Goal: Task Accomplishment & Management: Complete application form

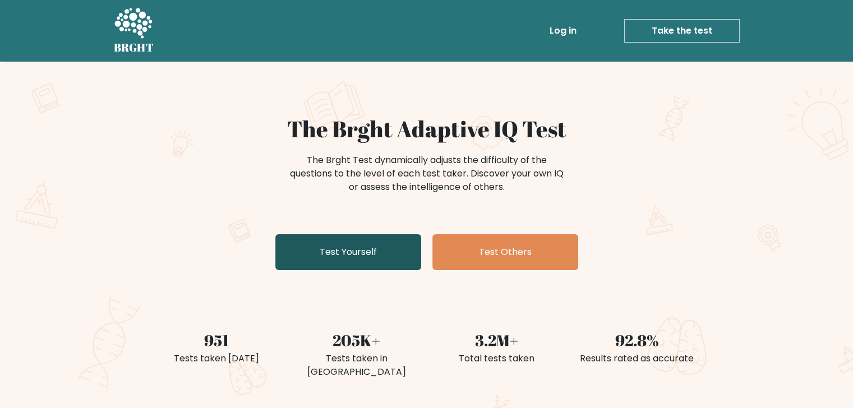
click at [390, 256] on link "Test Yourself" at bounding box center [348, 252] width 146 height 36
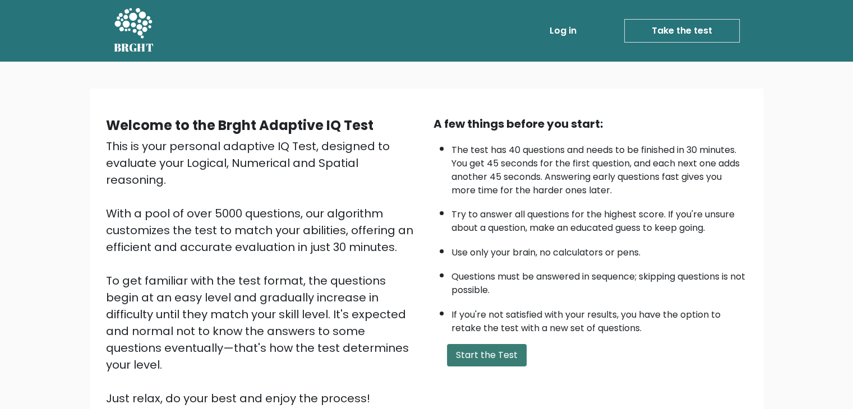
click at [487, 355] on button "Start the Test" at bounding box center [487, 355] width 80 height 22
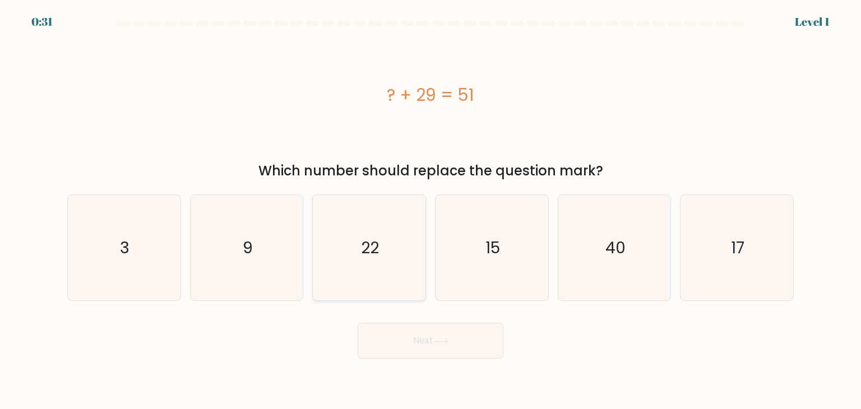
click at [388, 255] on icon "22" at bounding box center [368, 247] width 105 height 105
click at [431, 210] on input "c. 22" at bounding box center [431, 208] width 1 height 6
radio input "true"
click at [460, 338] on button "Next" at bounding box center [431, 341] width 146 height 36
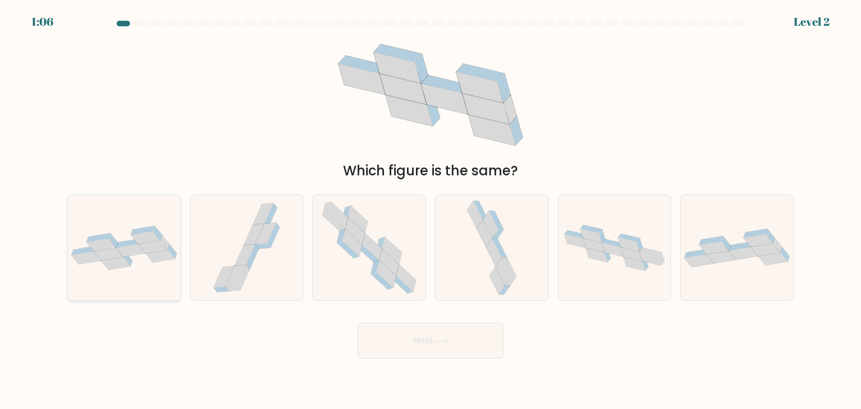
click at [160, 269] on icon at bounding box center [124, 248] width 113 height 44
click at [431, 210] on input "a." at bounding box center [431, 208] width 1 height 6
radio input "true"
click at [435, 332] on button "Next" at bounding box center [431, 341] width 146 height 36
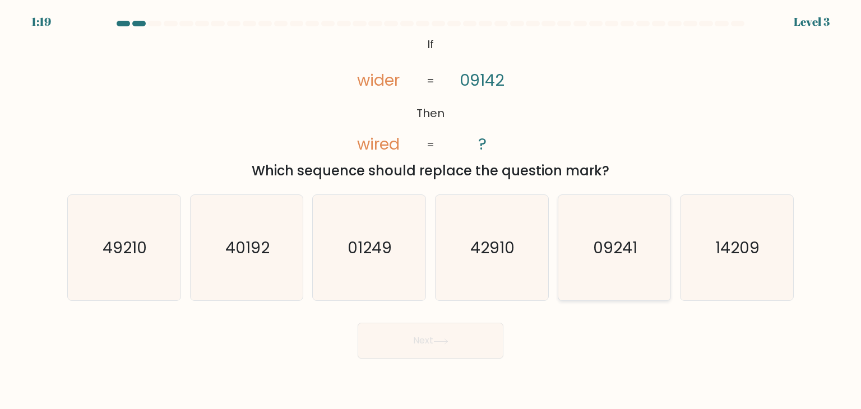
click at [620, 248] on text "09241" at bounding box center [615, 248] width 44 height 22
click at [431, 210] on input "e. 09241" at bounding box center [431, 208] width 1 height 6
radio input "true"
click at [473, 337] on button "Next" at bounding box center [431, 341] width 146 height 36
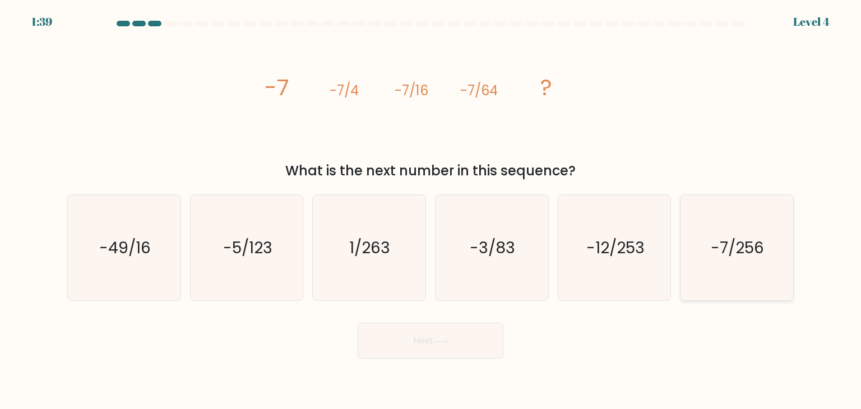
click at [715, 247] on text "-7/256" at bounding box center [737, 248] width 53 height 22
click at [431, 210] on input "f. -7/256" at bounding box center [431, 208] width 1 height 6
radio input "true"
click at [470, 333] on button "Next" at bounding box center [431, 341] width 146 height 36
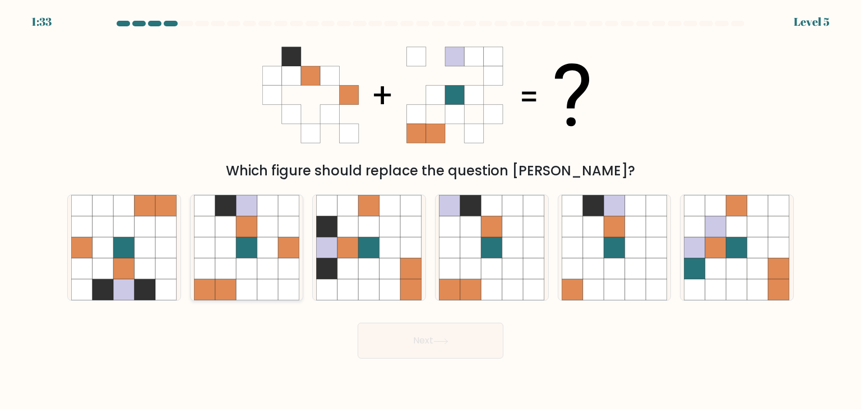
click at [272, 251] on icon at bounding box center [267, 247] width 21 height 21
click at [431, 210] on input "b." at bounding box center [431, 208] width 1 height 6
radio input "true"
click at [433, 344] on button "Next" at bounding box center [431, 341] width 146 height 36
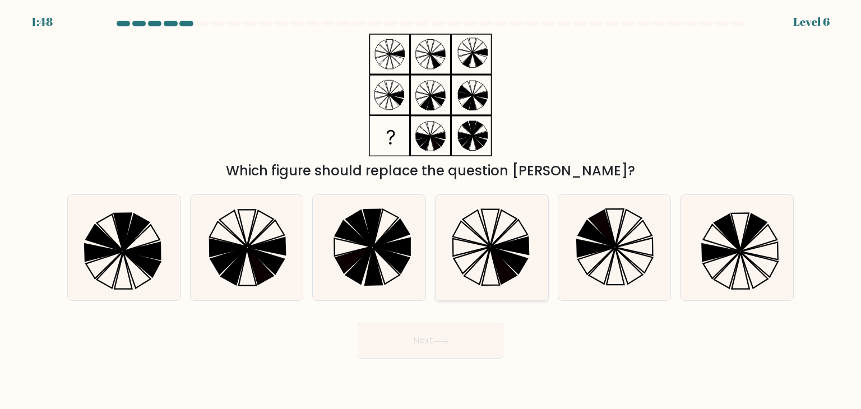
click at [512, 264] on icon at bounding box center [509, 261] width 36 height 26
click at [431, 210] on input "d." at bounding box center [431, 208] width 1 height 6
radio input "true"
click at [458, 348] on button "Next" at bounding box center [431, 341] width 146 height 36
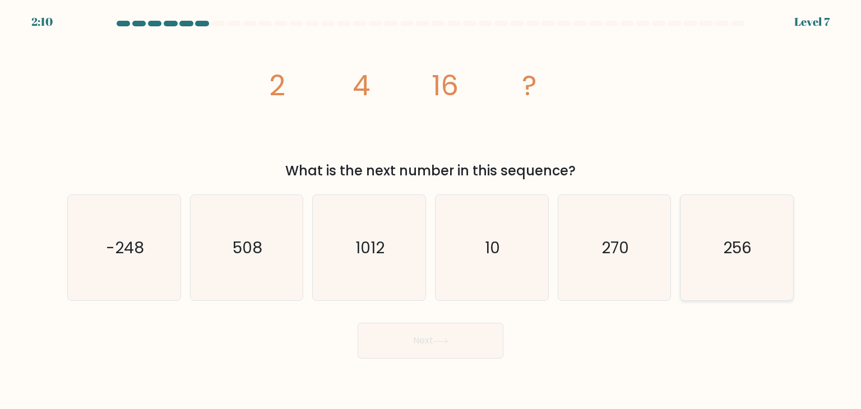
click at [733, 239] on text "256" at bounding box center [738, 248] width 29 height 22
click at [431, 210] on input "f. 256" at bounding box center [431, 208] width 1 height 6
radio input "true"
click at [460, 349] on button "Next" at bounding box center [431, 341] width 146 height 36
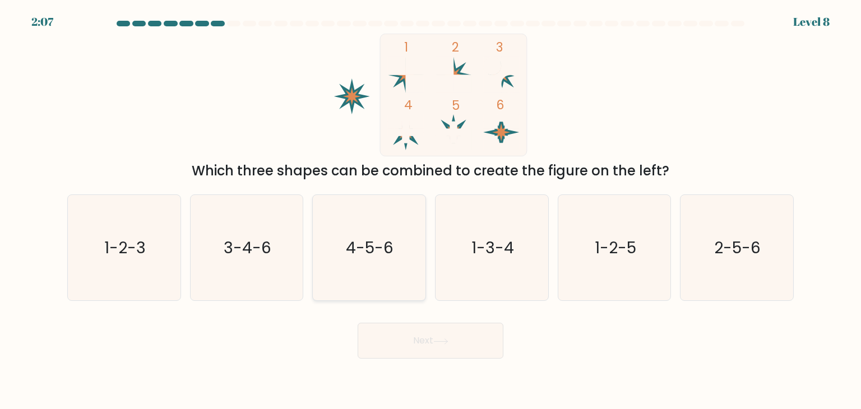
drag, startPoint x: 336, startPoint y: 275, endPoint x: 363, endPoint y: 271, distance: 27.2
click at [337, 275] on icon "4-5-6" at bounding box center [368, 247] width 105 height 105
click at [431, 210] on input "c. 4-5-6" at bounding box center [431, 208] width 1 height 6
radio input "true"
click at [439, 341] on icon at bounding box center [440, 341] width 13 height 5
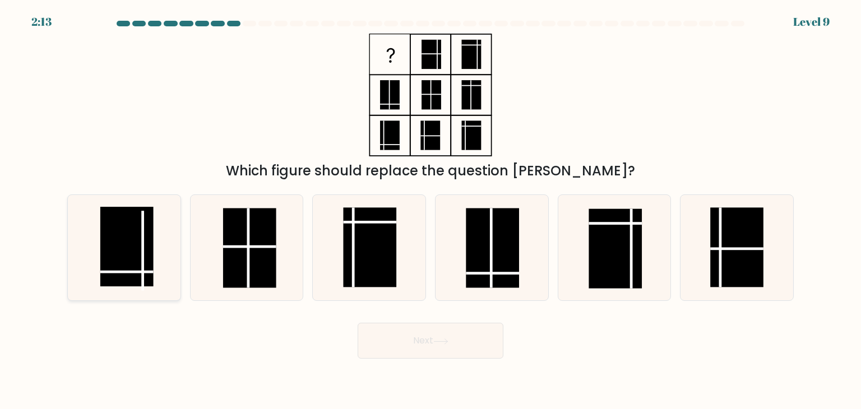
click at [138, 270] on rect at bounding box center [126, 247] width 53 height 80
click at [431, 210] on input "a." at bounding box center [431, 208] width 1 height 6
radio input "true"
click at [443, 336] on button "Next" at bounding box center [431, 341] width 146 height 36
click at [453, 334] on button "Next" at bounding box center [431, 341] width 146 height 36
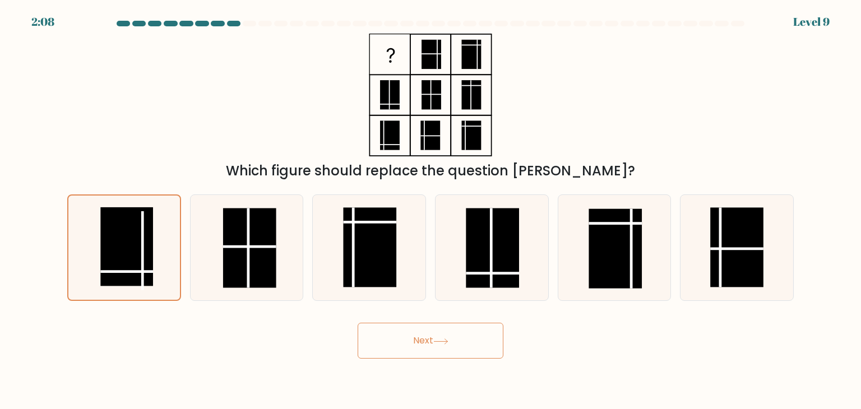
click at [454, 346] on button "Next" at bounding box center [431, 341] width 146 height 36
click at [148, 267] on rect at bounding box center [127, 246] width 53 height 79
click at [431, 210] on input "a." at bounding box center [431, 208] width 1 height 6
click at [415, 343] on button "Next" at bounding box center [431, 341] width 146 height 36
click at [457, 346] on button "Next" at bounding box center [431, 341] width 146 height 36
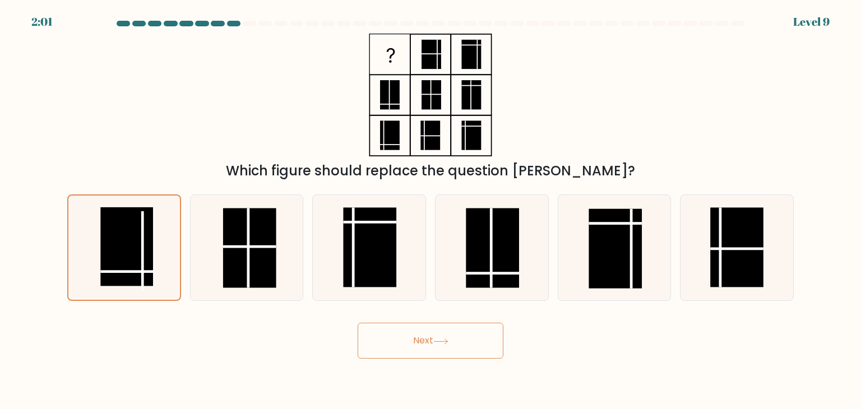
click at [457, 346] on button "Next" at bounding box center [431, 341] width 146 height 36
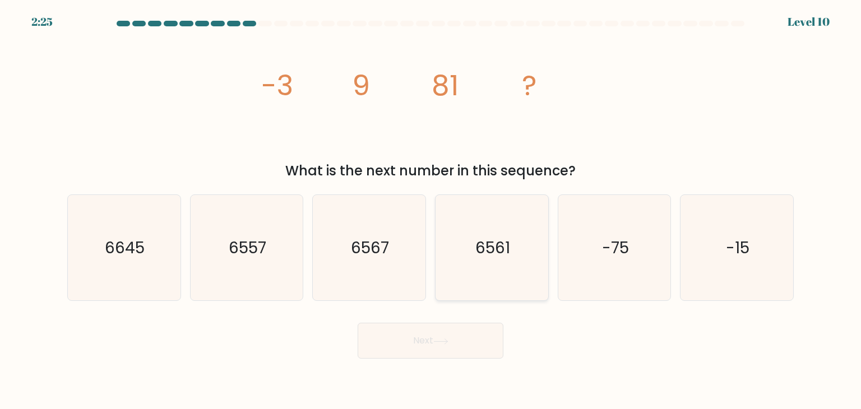
click at [496, 257] on text "6561" at bounding box center [492, 248] width 35 height 22
click at [431, 210] on input "d. 6561" at bounding box center [431, 208] width 1 height 6
radio input "true"
click at [439, 332] on button "Next" at bounding box center [431, 341] width 146 height 36
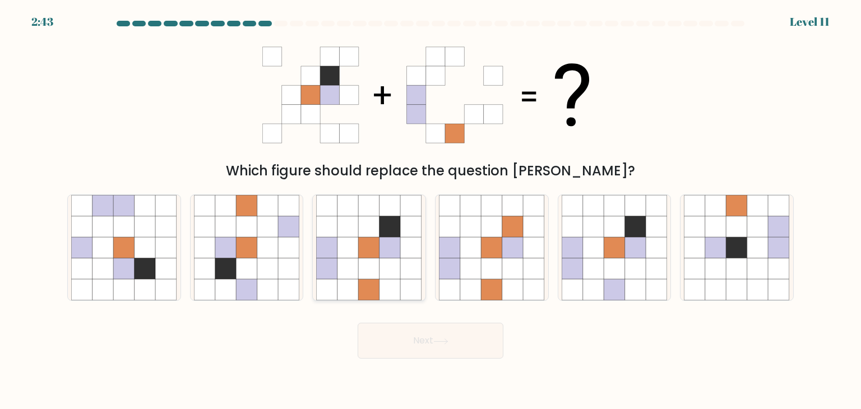
click at [363, 238] on icon at bounding box center [369, 247] width 21 height 21
click at [431, 210] on input "c." at bounding box center [431, 208] width 1 height 6
radio input "true"
click at [408, 335] on button "Next" at bounding box center [431, 341] width 146 height 36
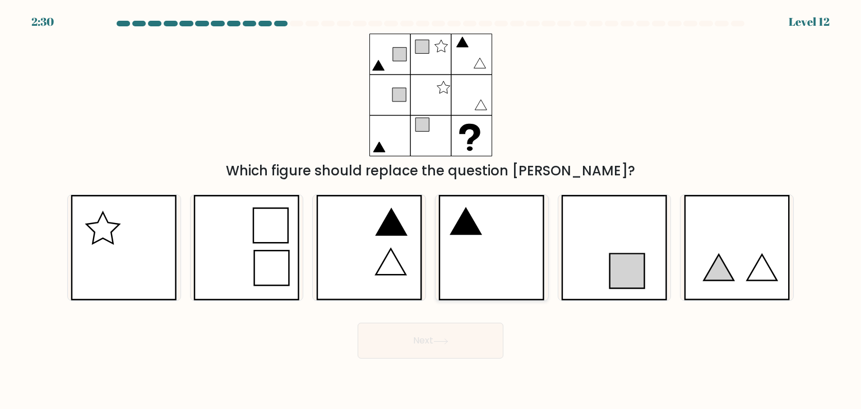
click at [469, 208] on icon at bounding box center [491, 247] width 107 height 105
click at [431, 208] on input "d." at bounding box center [431, 208] width 1 height 6
radio input "true"
click at [430, 338] on button "Next" at bounding box center [431, 341] width 146 height 36
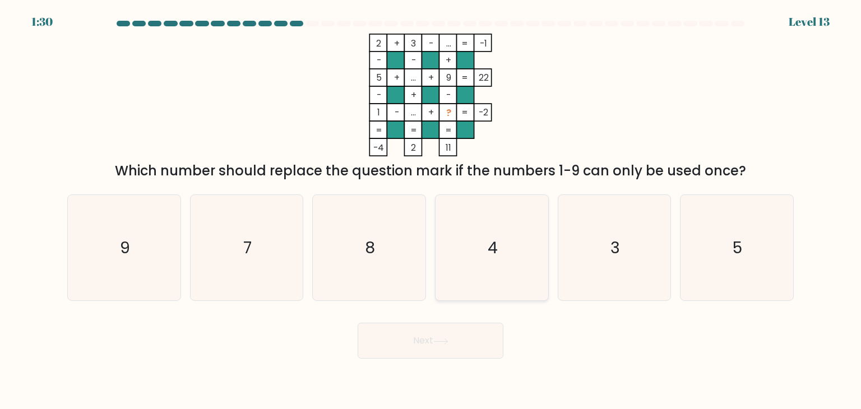
click at [494, 229] on icon "4" at bounding box center [491, 247] width 105 height 105
click at [431, 210] on input "d. 4" at bounding box center [431, 208] width 1 height 6
radio input "true"
click at [444, 341] on icon at bounding box center [440, 342] width 15 height 6
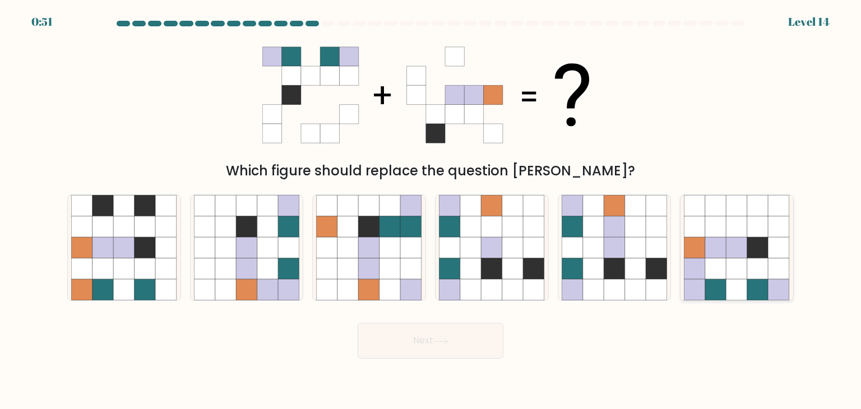
click at [714, 280] on icon at bounding box center [715, 290] width 21 height 21
click at [431, 210] on input "f." at bounding box center [431, 208] width 1 height 6
radio input "true"
click at [380, 350] on button "Next" at bounding box center [431, 341] width 146 height 36
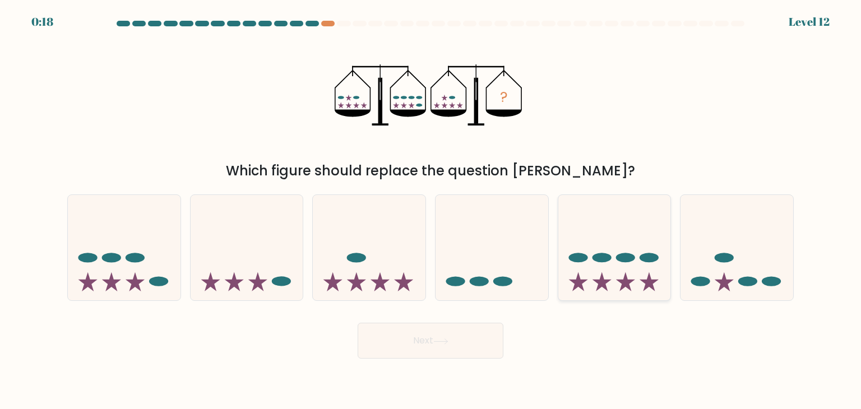
click at [599, 278] on icon at bounding box center [614, 247] width 113 height 93
click at [431, 210] on input "e." at bounding box center [431, 208] width 1 height 6
radio input "true"
click at [437, 341] on icon at bounding box center [440, 342] width 15 height 6
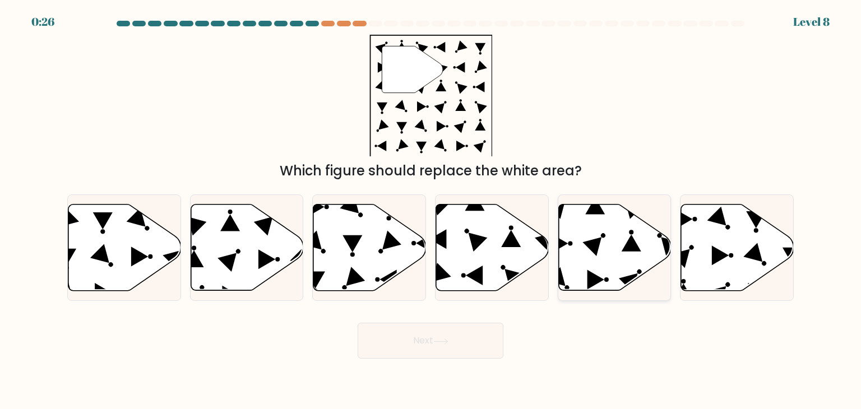
click at [595, 220] on icon at bounding box center [614, 248] width 113 height 86
click at [431, 210] on input "e." at bounding box center [431, 208] width 1 height 6
radio input "true"
click at [475, 328] on button "Next" at bounding box center [431, 341] width 146 height 36
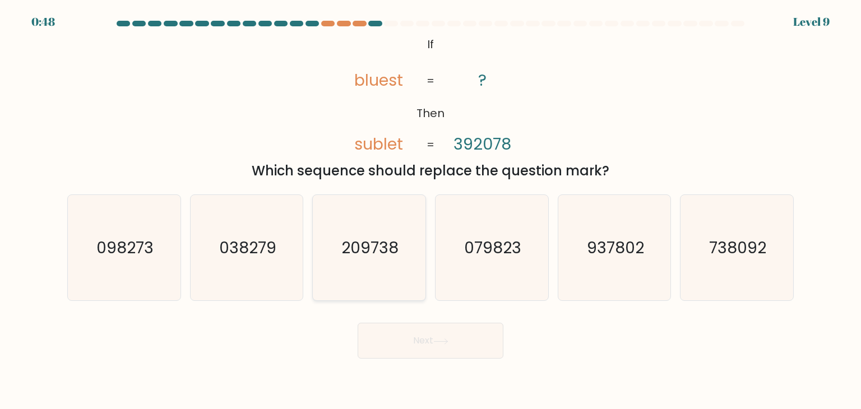
click at [373, 241] on text "209738" at bounding box center [370, 248] width 57 height 22
click at [431, 210] on input "c. 209738" at bounding box center [431, 208] width 1 height 6
radio input "true"
click at [420, 336] on button "Next" at bounding box center [431, 341] width 146 height 36
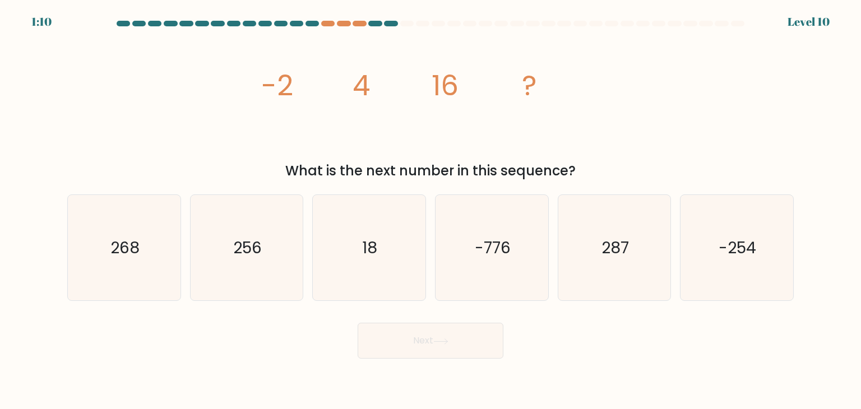
drag, startPoint x: 272, startPoint y: 256, endPoint x: 325, endPoint y: 305, distance: 71.4
click at [272, 256] on icon "256" at bounding box center [246, 247] width 105 height 105
click at [431, 210] on input "b. 256" at bounding box center [431, 208] width 1 height 6
radio input "true"
click at [424, 349] on button "Next" at bounding box center [431, 341] width 146 height 36
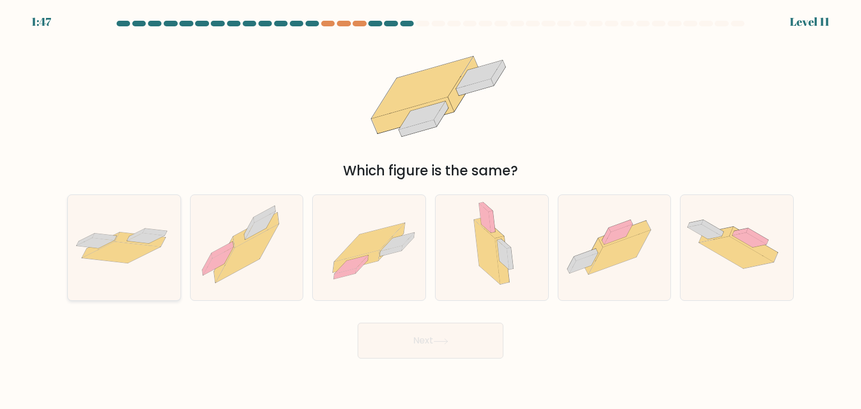
click at [96, 239] on icon at bounding box center [96, 243] width 38 height 10
click at [431, 210] on input "a." at bounding box center [431, 208] width 1 height 6
radio input "true"
click at [382, 348] on button "Next" at bounding box center [431, 341] width 146 height 36
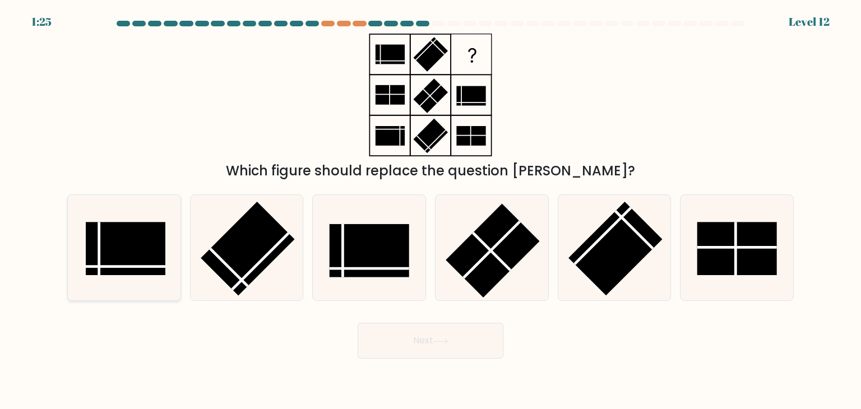
click at [155, 249] on rect at bounding box center [126, 248] width 80 height 53
click at [431, 210] on input "a." at bounding box center [431, 208] width 1 height 6
radio input "true"
click at [419, 353] on button "Next" at bounding box center [431, 341] width 146 height 36
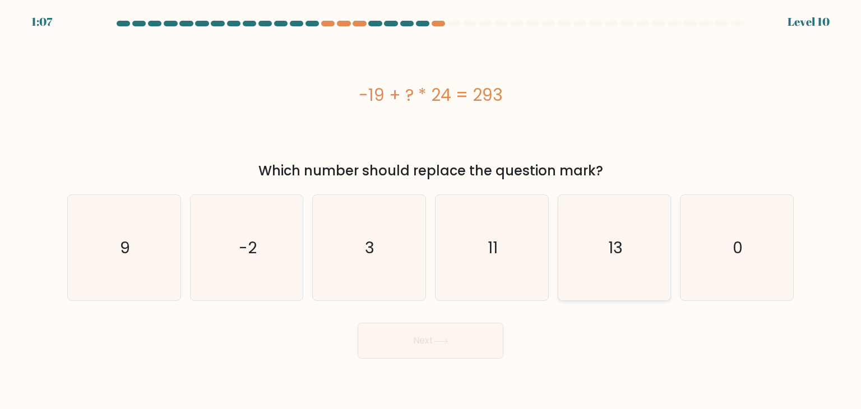
click at [616, 251] on text "13" at bounding box center [615, 248] width 15 height 22
click at [431, 210] on input "e. 13" at bounding box center [431, 208] width 1 height 6
radio input "true"
click at [452, 339] on button "Next" at bounding box center [431, 341] width 146 height 36
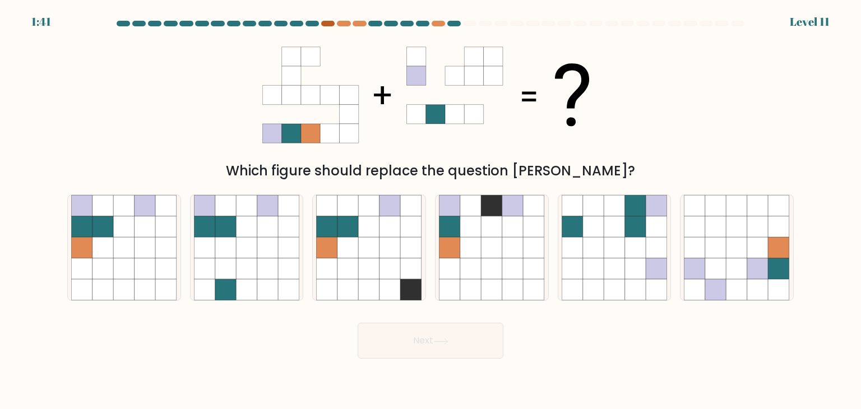
click at [330, 22] on div at bounding box center [327, 24] width 13 height 6
click at [330, 21] on div at bounding box center [327, 24] width 13 height 6
click at [255, 73] on div "Which figure should replace the question mark?" at bounding box center [431, 107] width 740 height 147
click at [140, 245] on icon at bounding box center [145, 247] width 21 height 21
click at [431, 210] on input "a." at bounding box center [431, 208] width 1 height 6
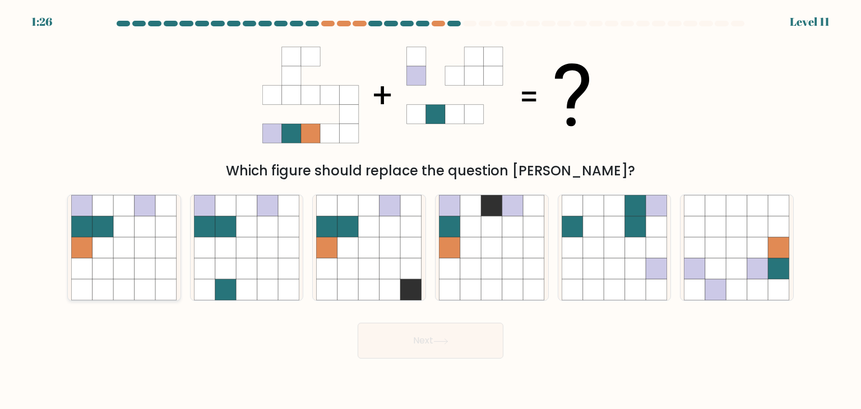
radio input "true"
click at [418, 338] on button "Next" at bounding box center [431, 341] width 146 height 36
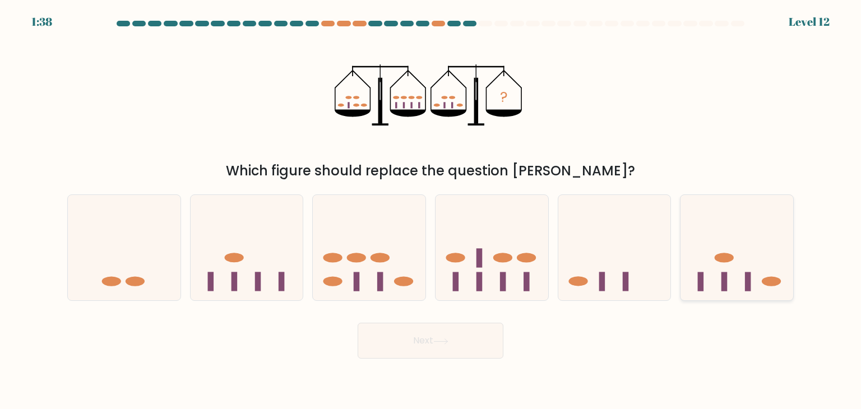
click at [708, 279] on icon at bounding box center [737, 247] width 113 height 93
click at [431, 210] on input "f." at bounding box center [431, 208] width 1 height 6
radio input "true"
click at [402, 339] on button "Next" at bounding box center [431, 341] width 146 height 36
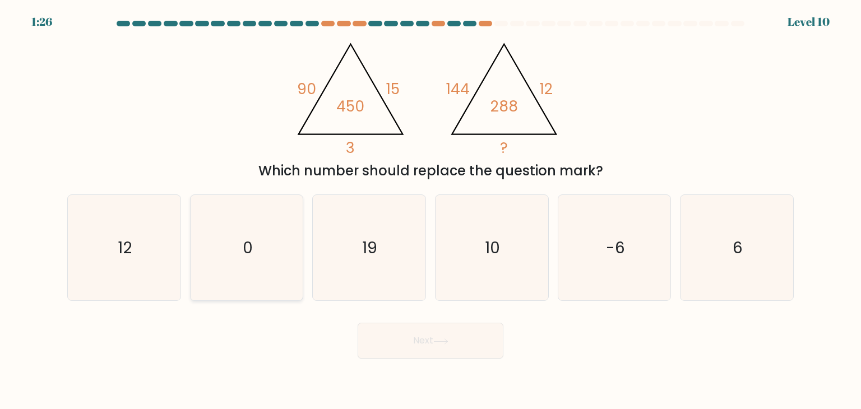
click at [214, 243] on icon "0" at bounding box center [246, 247] width 105 height 105
click at [431, 210] on input "b. 0" at bounding box center [431, 208] width 1 height 6
radio input "true"
click at [407, 350] on button "Next" at bounding box center [431, 341] width 146 height 36
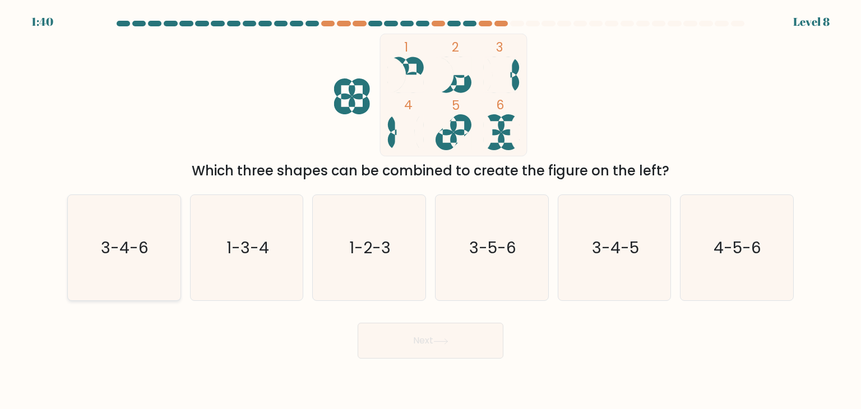
click at [112, 228] on icon "3-4-6" at bounding box center [123, 247] width 105 height 105
click at [431, 210] on input "a. 3-4-6" at bounding box center [431, 208] width 1 height 6
radio input "true"
click at [428, 338] on button "Next" at bounding box center [431, 341] width 146 height 36
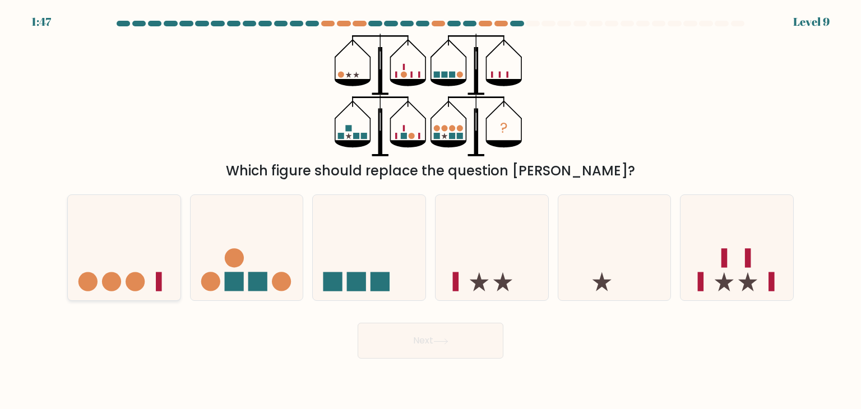
click at [172, 252] on icon at bounding box center [124, 247] width 113 height 93
click at [431, 210] on input "a." at bounding box center [431, 208] width 1 height 6
radio input "true"
click at [427, 349] on button "Next" at bounding box center [431, 341] width 146 height 36
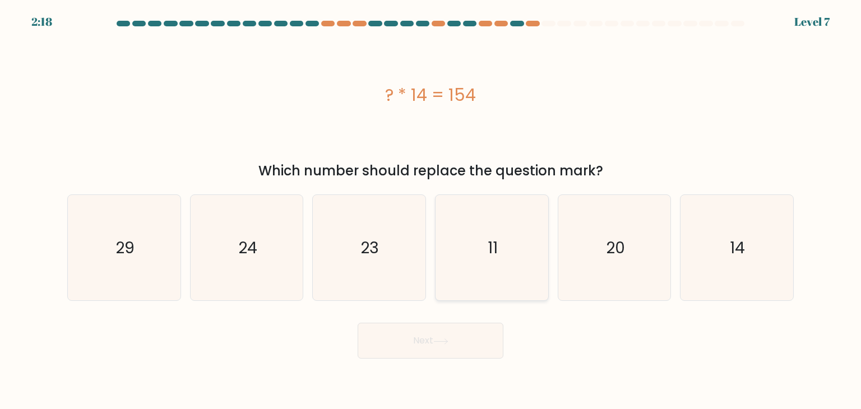
click at [518, 233] on icon "11" at bounding box center [491, 247] width 105 height 105
click at [431, 210] on input "d. 11" at bounding box center [431, 208] width 1 height 6
radio input "true"
click at [475, 346] on button "Next" at bounding box center [431, 341] width 146 height 36
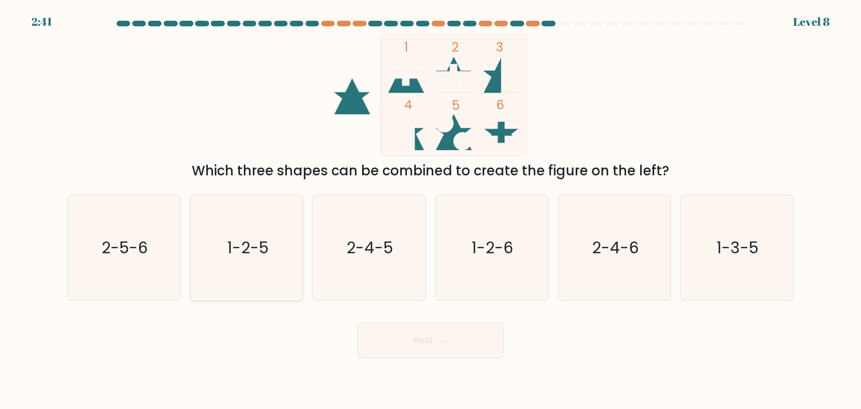
click at [258, 242] on text "1-2-5" at bounding box center [247, 248] width 41 height 22
click at [431, 210] on input "b. 1-2-5" at bounding box center [431, 208] width 1 height 6
radio input "true"
click at [408, 341] on button "Next" at bounding box center [431, 341] width 146 height 36
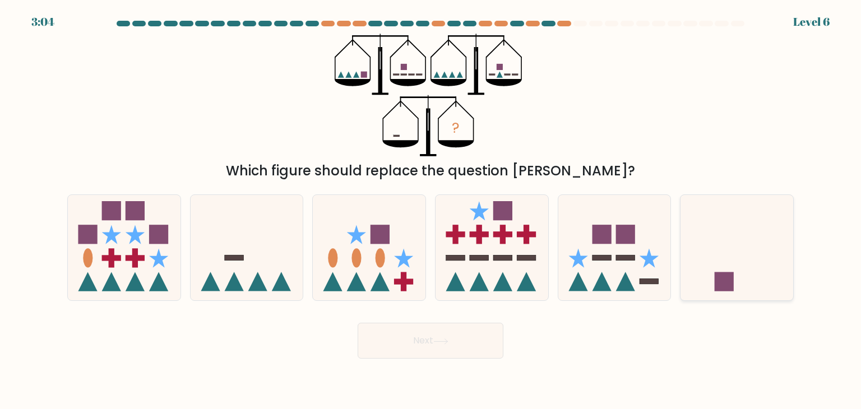
click at [740, 247] on icon at bounding box center [737, 247] width 113 height 93
click at [431, 210] on input "f." at bounding box center [431, 208] width 1 height 6
radio input "true"
click at [431, 346] on button "Next" at bounding box center [431, 341] width 146 height 36
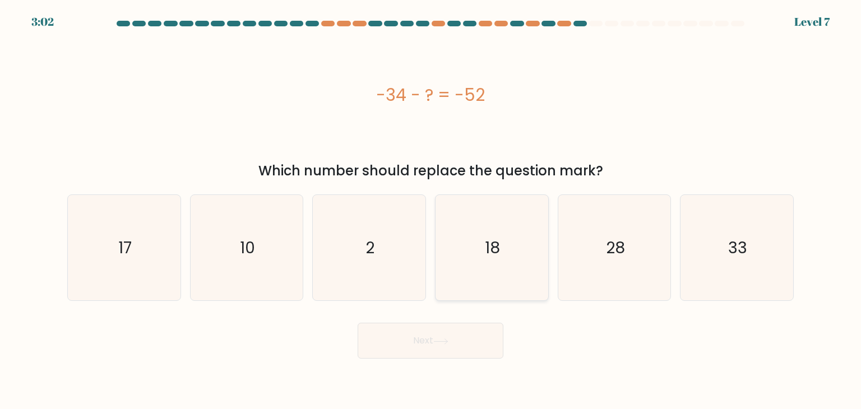
click at [482, 236] on icon "18" at bounding box center [491, 247] width 105 height 105
click at [431, 210] on input "d. 18" at bounding box center [431, 208] width 1 height 6
radio input "true"
click at [475, 335] on button "Next" at bounding box center [431, 341] width 146 height 36
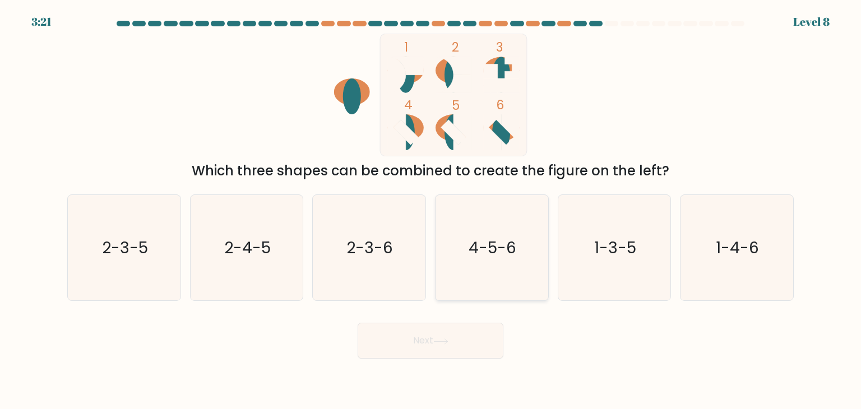
click at [502, 270] on icon "4-5-6" at bounding box center [491, 247] width 105 height 105
click at [431, 210] on input "d. 4-5-6" at bounding box center [431, 208] width 1 height 6
radio input "true"
click at [484, 330] on button "Next" at bounding box center [431, 341] width 146 height 36
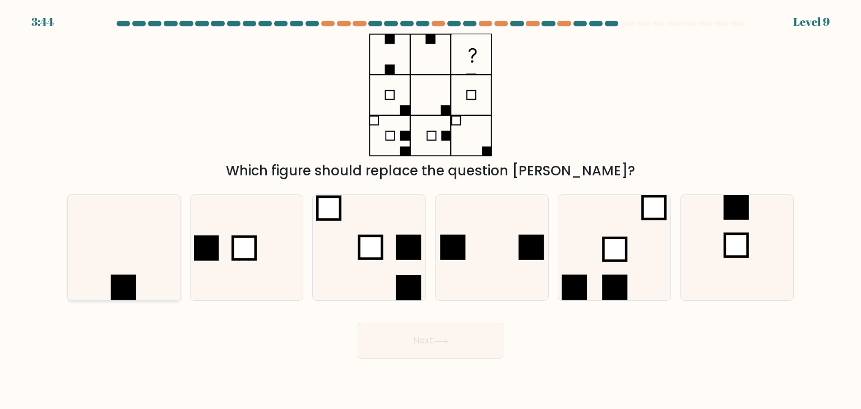
click at [108, 272] on icon at bounding box center [123, 247] width 105 height 105
click at [431, 210] on input "a." at bounding box center [431, 208] width 1 height 6
radio input "true"
click at [450, 336] on button "Next" at bounding box center [431, 341] width 146 height 36
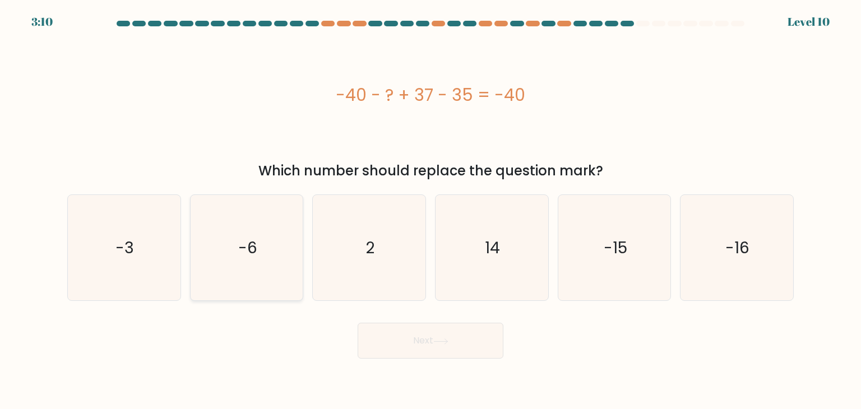
click at [279, 253] on icon "-6" at bounding box center [246, 247] width 105 height 105
click at [431, 210] on input "b. -6" at bounding box center [431, 208] width 1 height 6
radio input "true"
click at [153, 252] on icon "-3" at bounding box center [123, 247] width 105 height 105
click at [431, 210] on input "a. -3" at bounding box center [431, 208] width 1 height 6
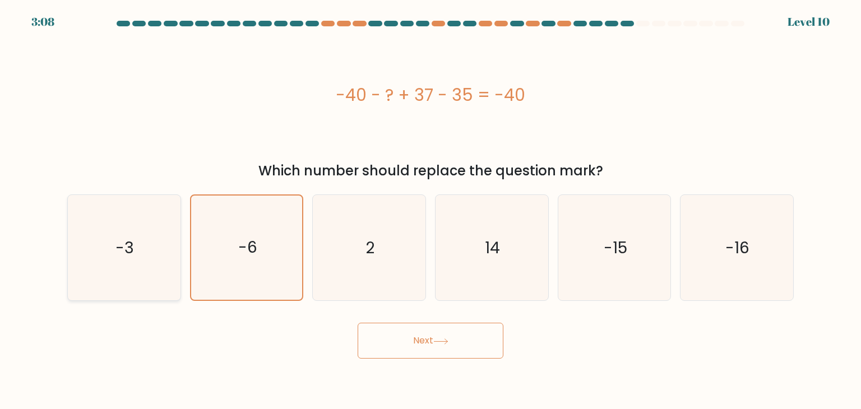
radio input "true"
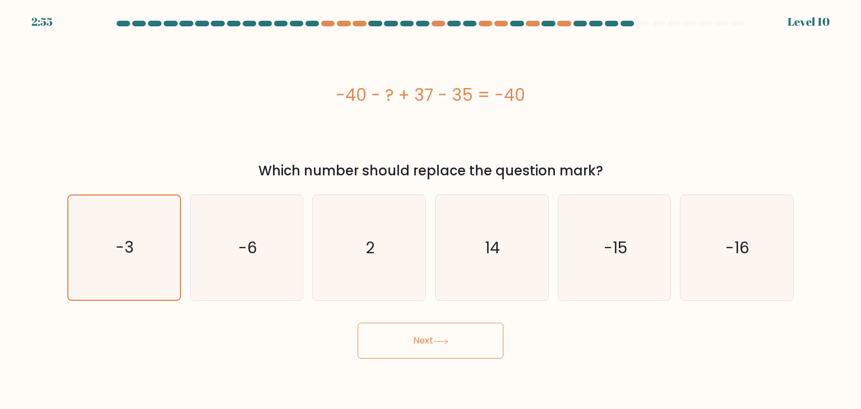
click at [395, 352] on button "Next" at bounding box center [431, 341] width 146 height 36
click at [437, 350] on button "Next" at bounding box center [431, 341] width 146 height 36
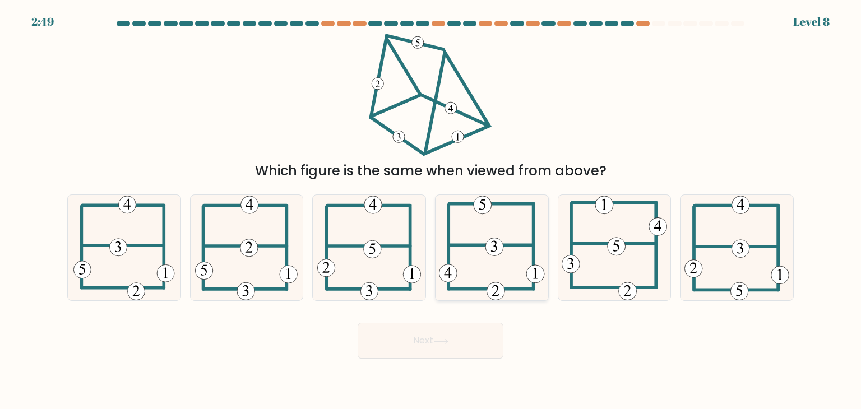
click at [546, 208] on div at bounding box center [492, 248] width 114 height 107
click at [431, 208] on input "d." at bounding box center [431, 208] width 1 height 6
radio input "true"
click at [473, 341] on button "Next" at bounding box center [431, 341] width 146 height 36
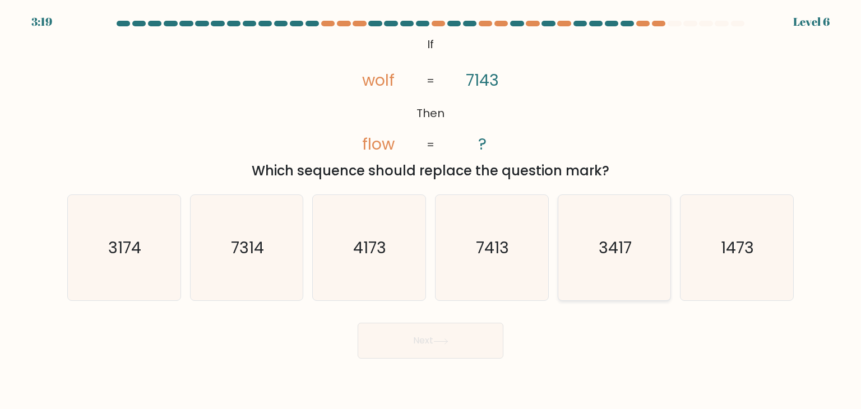
click at [647, 257] on icon "3417" at bounding box center [614, 247] width 105 height 105
click at [431, 210] on input "e. 3417" at bounding box center [431, 208] width 1 height 6
radio input "true"
click at [471, 337] on button "Next" at bounding box center [431, 341] width 146 height 36
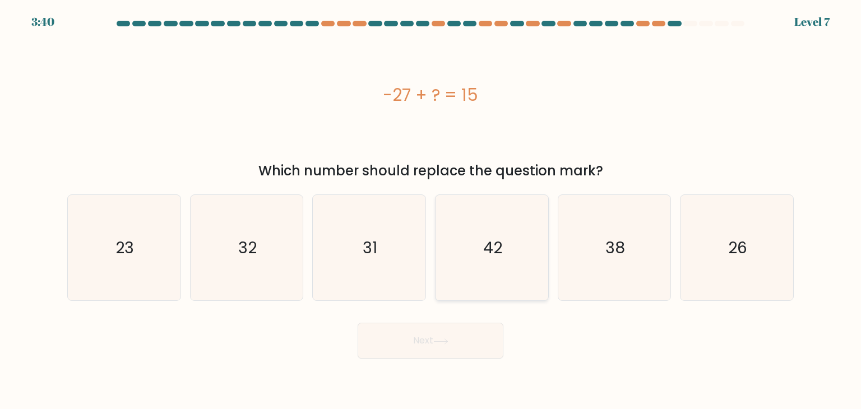
click at [503, 221] on icon "42" at bounding box center [491, 247] width 105 height 105
click at [431, 210] on input "d. 42" at bounding box center [431, 208] width 1 height 6
radio input "true"
click at [484, 331] on button "Next" at bounding box center [431, 341] width 146 height 36
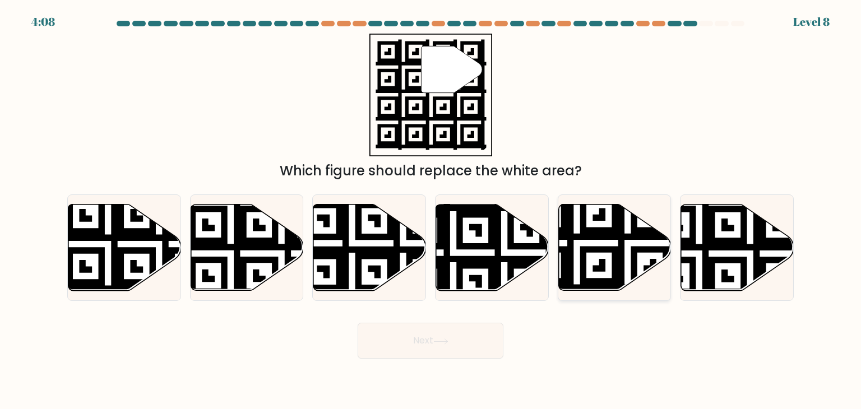
click at [599, 234] on icon at bounding box center [577, 294] width 204 height 204
click at [431, 210] on input "e." at bounding box center [431, 208] width 1 height 6
radio input "true"
click at [449, 345] on button "Next" at bounding box center [431, 341] width 146 height 36
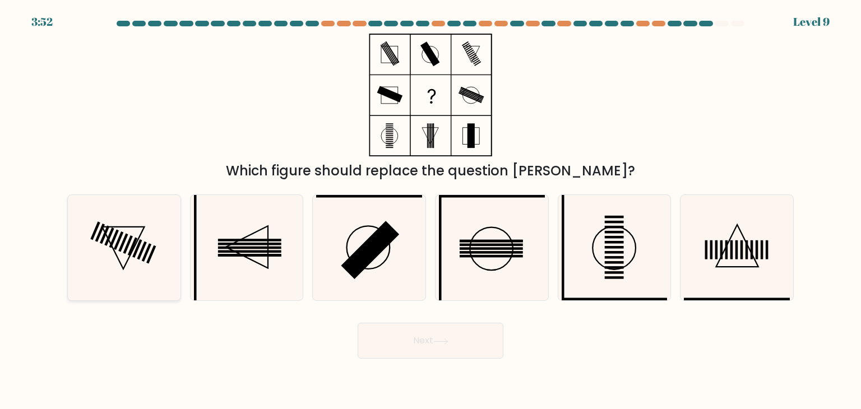
click at [172, 244] on icon at bounding box center [123, 247] width 105 height 105
click at [431, 210] on input "a." at bounding box center [431, 208] width 1 height 6
radio input "true"
click at [494, 348] on button "Next" at bounding box center [431, 341] width 146 height 36
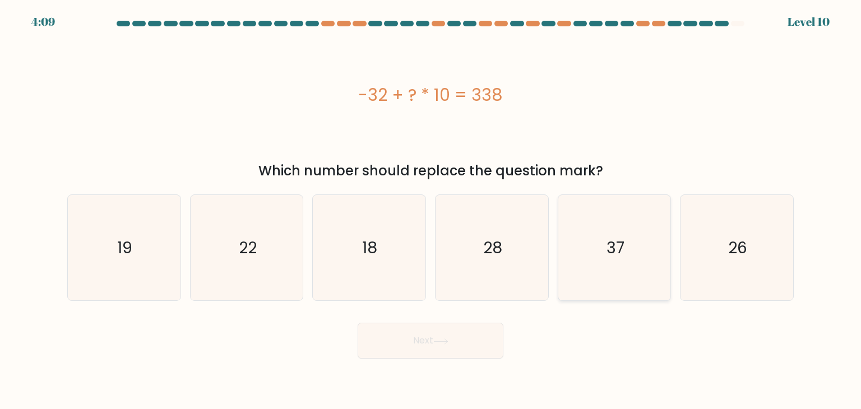
click at [609, 253] on text "37" at bounding box center [616, 248] width 18 height 22
click at [431, 210] on input "e. 37" at bounding box center [431, 208] width 1 height 6
radio input "true"
click at [475, 330] on button "Next" at bounding box center [431, 341] width 146 height 36
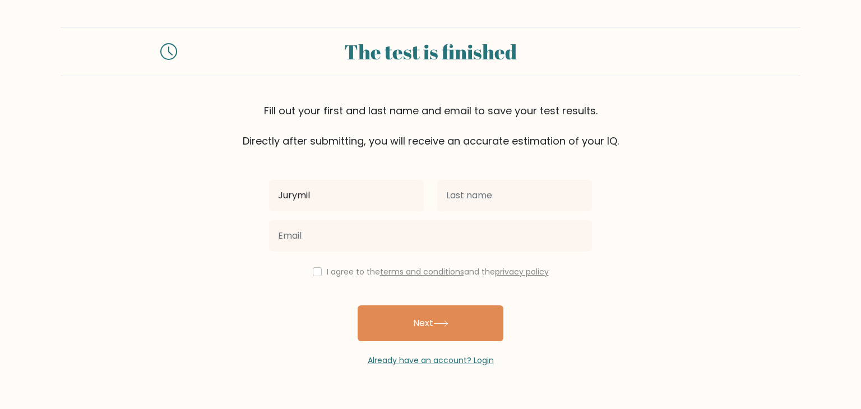
type input "Jurymil"
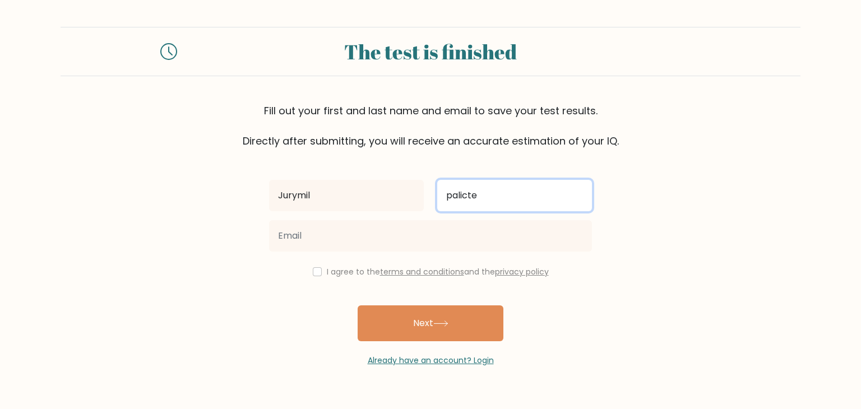
type input "palicte"
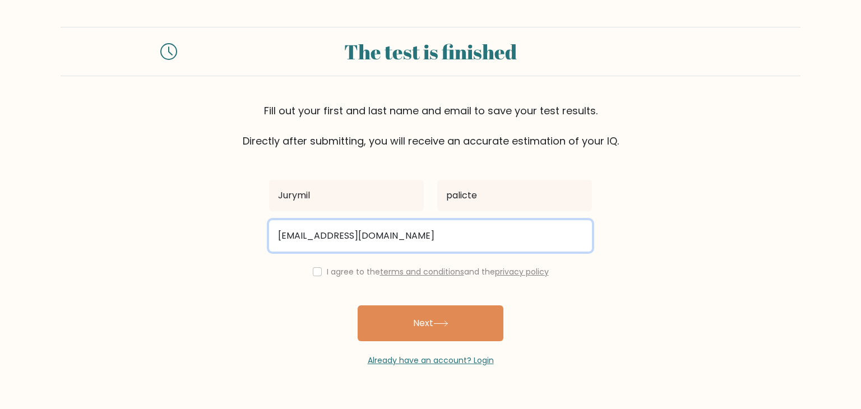
type input "[EMAIL_ADDRESS][DOMAIN_NAME]"
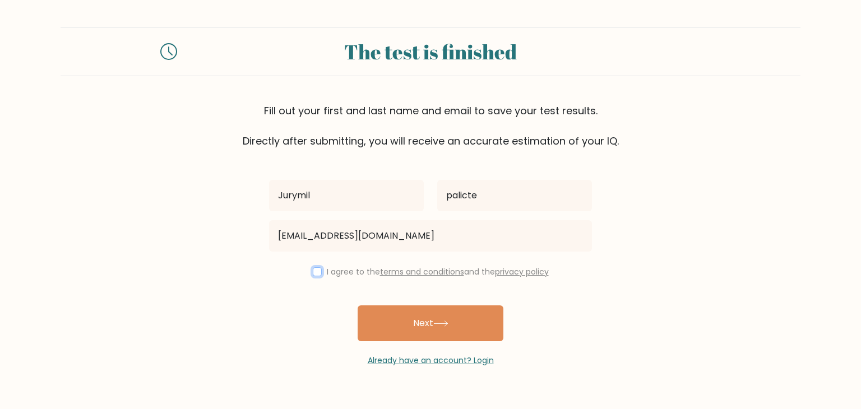
click at [318, 267] on input "checkbox" at bounding box center [317, 271] width 9 height 9
checkbox input "true"
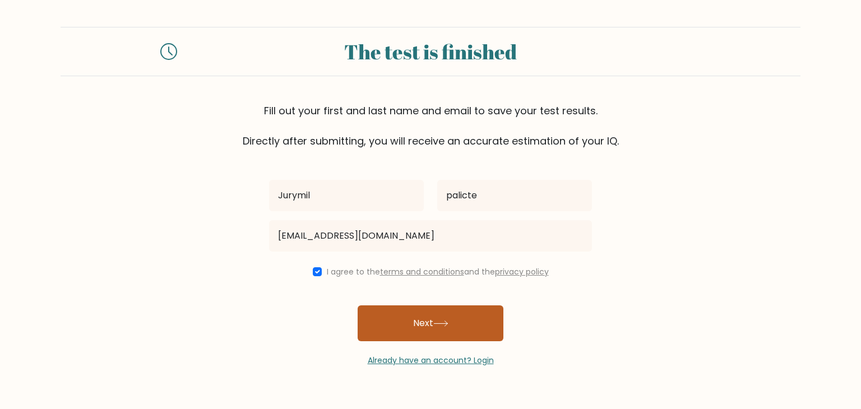
click at [417, 321] on button "Next" at bounding box center [431, 324] width 146 height 36
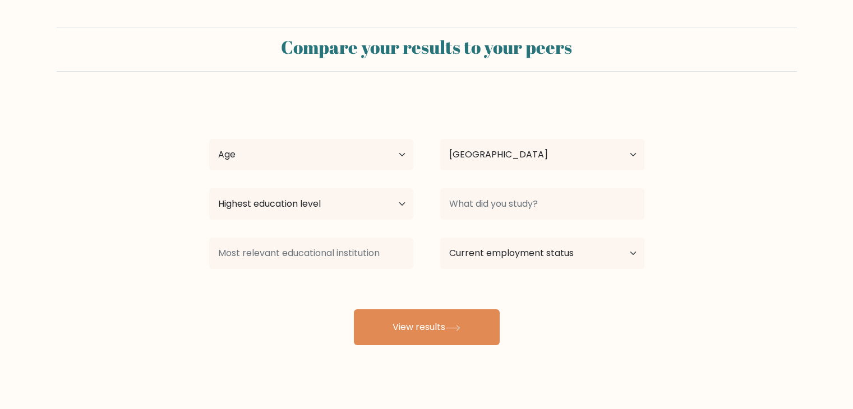
select select "PH"
click at [367, 163] on select "Age Under [DEMOGRAPHIC_DATA] [DEMOGRAPHIC_DATA] [DEMOGRAPHIC_DATA] [DEMOGRAPHIC…" at bounding box center [311, 154] width 204 height 31
select select "25_34"
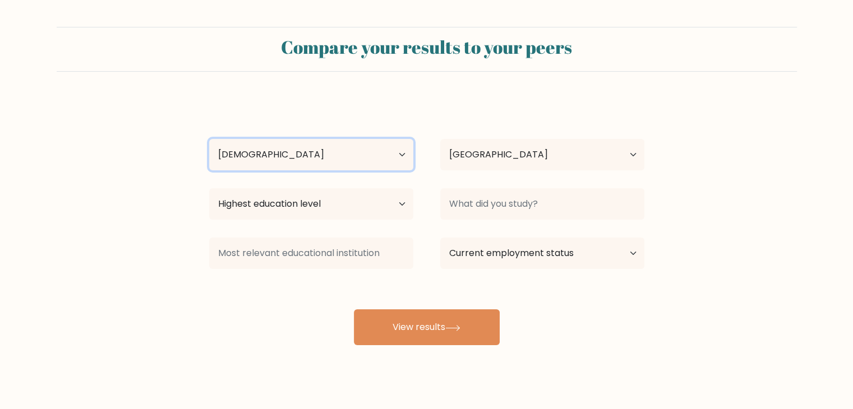
click at [209, 139] on select "Age Under [DEMOGRAPHIC_DATA] [DEMOGRAPHIC_DATA] [DEMOGRAPHIC_DATA] [DEMOGRAPHIC…" at bounding box center [311, 154] width 204 height 31
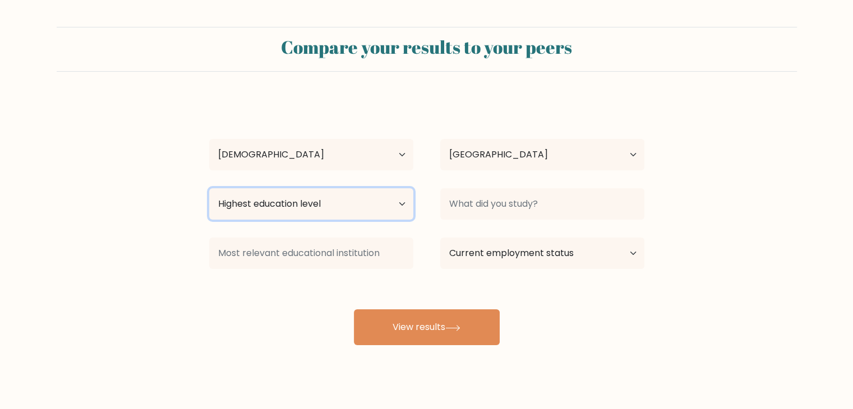
click at [322, 203] on select "Highest education level No schooling Primary Lower Secondary Upper Secondary Oc…" at bounding box center [311, 203] width 204 height 31
select select "bachelors_degree"
click at [209, 188] on select "Highest education level No schooling Primary Lower Secondary Upper Secondary Oc…" at bounding box center [311, 203] width 204 height 31
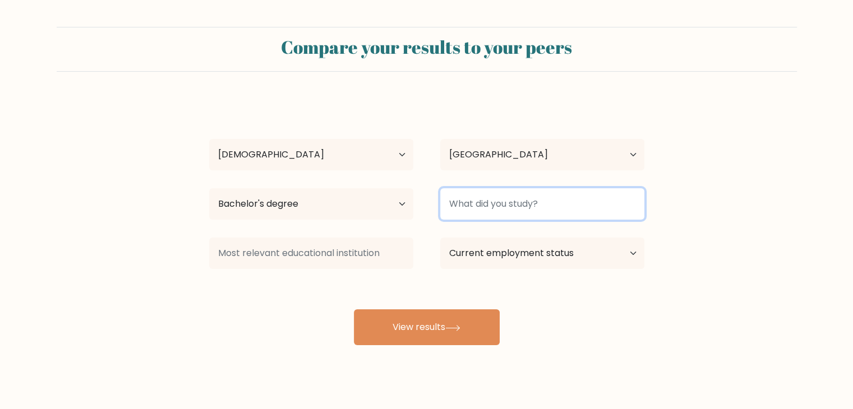
click at [475, 209] on input at bounding box center [542, 203] width 204 height 31
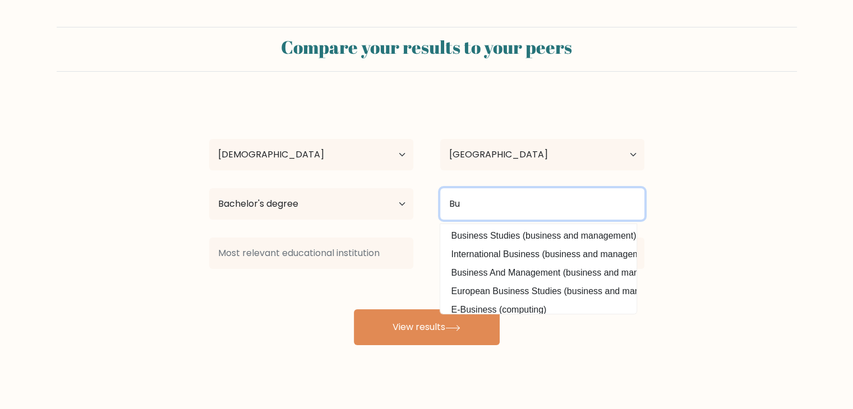
type input "B"
click at [354, 309] on button "View results" at bounding box center [427, 327] width 146 height 36
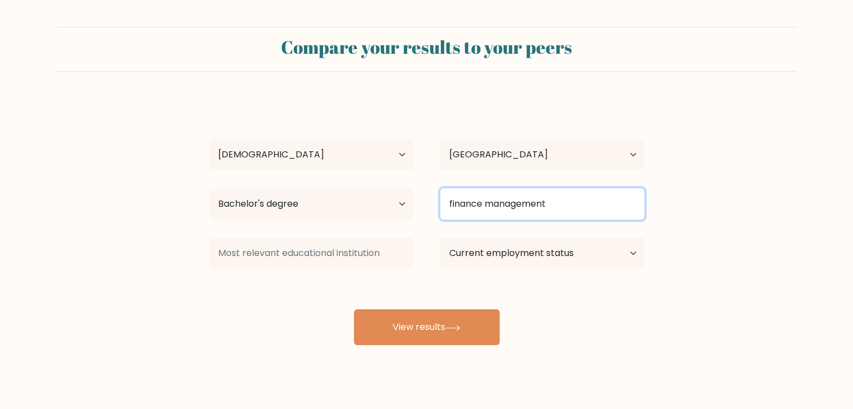
drag, startPoint x: 552, startPoint y: 209, endPoint x: 443, endPoint y: 204, distance: 108.9
click at [443, 204] on input "finance management" at bounding box center [542, 203] width 204 height 31
type input "BusinessAdministration"
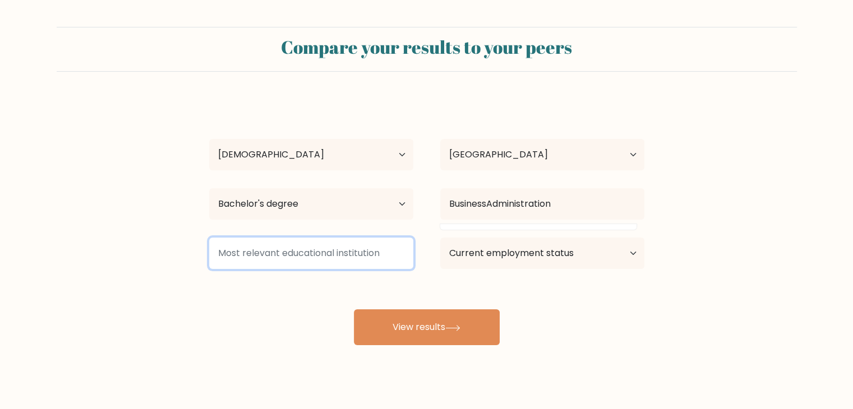
click at [339, 260] on input at bounding box center [311, 253] width 204 height 31
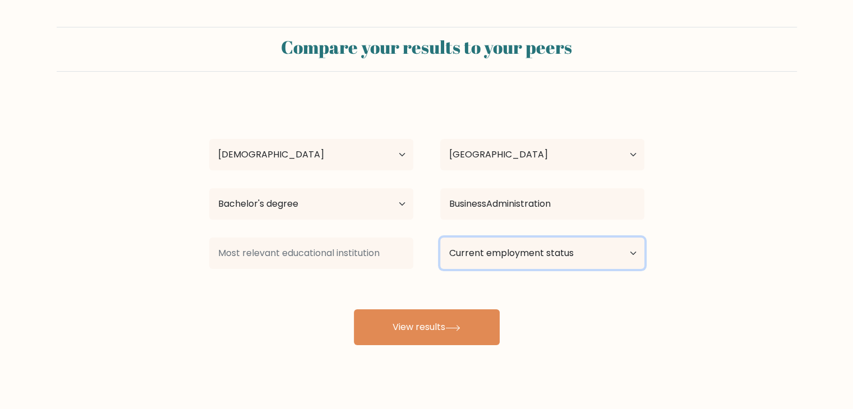
click at [502, 267] on select "Current employment status Employed Student Retired Other / prefer not to answer" at bounding box center [542, 253] width 204 height 31
click at [440, 238] on select "Current employment status Employed Student Retired Other / prefer not to answer" at bounding box center [542, 253] width 204 height 31
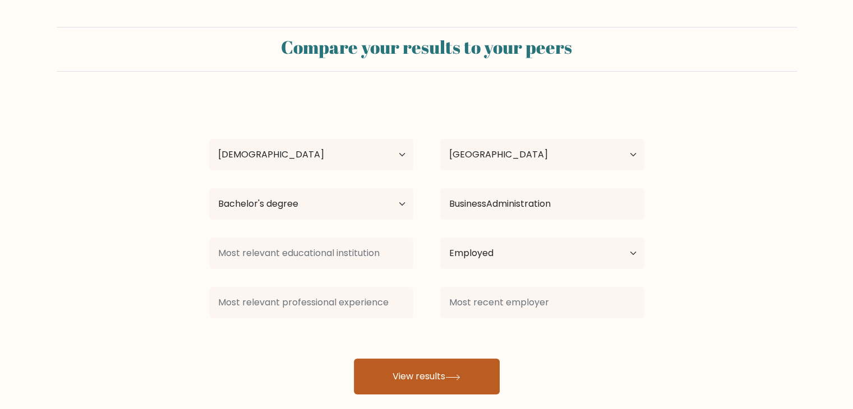
click at [402, 371] on button "View results" at bounding box center [427, 377] width 146 height 36
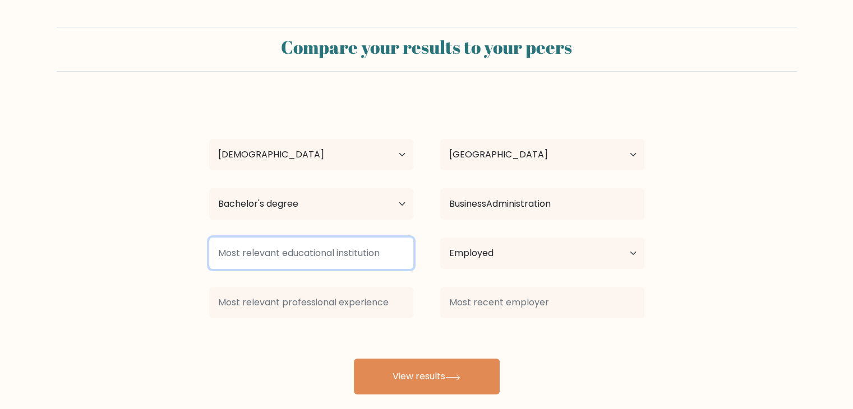
click at [255, 260] on input at bounding box center [311, 253] width 204 height 31
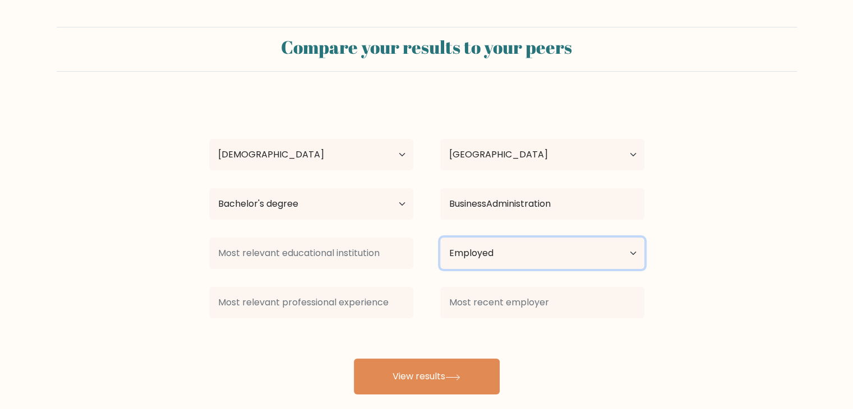
click at [579, 256] on select "Current employment status Employed Student Retired Other / prefer not to answer" at bounding box center [542, 253] width 204 height 31
select select "other"
click at [440, 238] on select "Current employment status Employed Student Retired Other / prefer not to answer" at bounding box center [542, 253] width 204 height 31
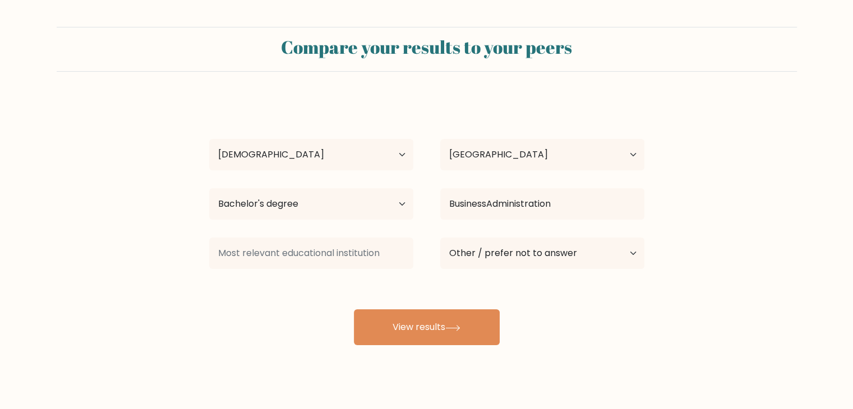
click at [463, 374] on div "Compare your results to your peers Jurymil palicte Age Under [DEMOGRAPHIC_DATA]…" at bounding box center [426, 212] width 853 height 425
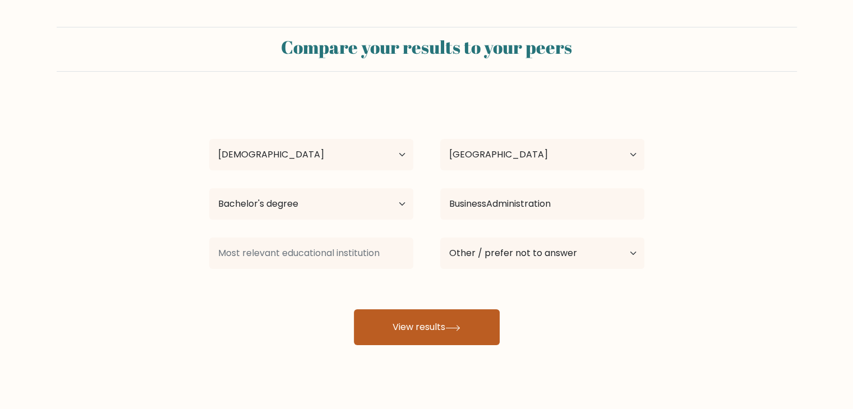
click at [466, 336] on button "View results" at bounding box center [427, 327] width 146 height 36
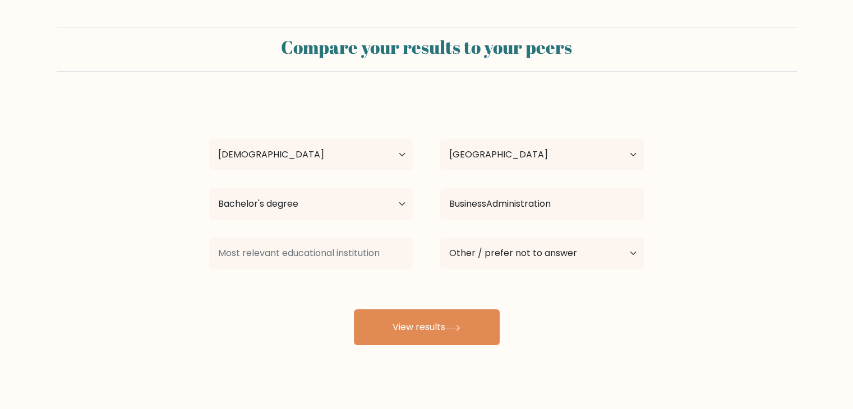
click at [325, 339] on div "Jurymil palicte Age Under [DEMOGRAPHIC_DATA] [DEMOGRAPHIC_DATA] [DEMOGRAPHIC_DA…" at bounding box center [426, 222] width 449 height 247
click at [614, 293] on div "Jurymil palicte Age Under [DEMOGRAPHIC_DATA] [DEMOGRAPHIC_DATA] [DEMOGRAPHIC_DA…" at bounding box center [426, 222] width 449 height 247
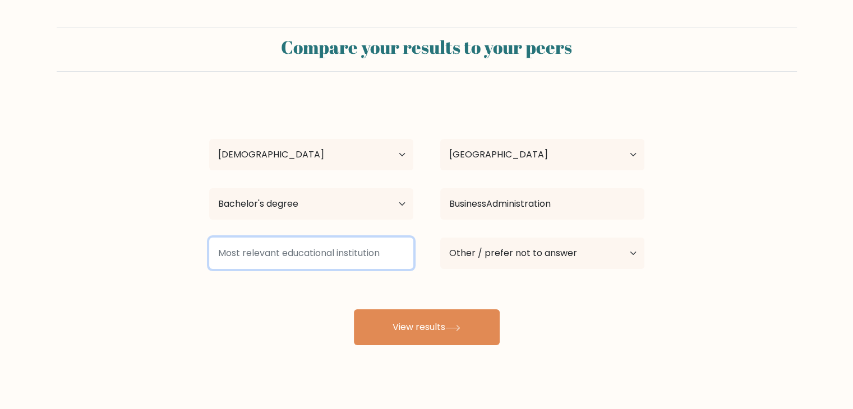
click at [324, 257] on input at bounding box center [311, 253] width 204 height 31
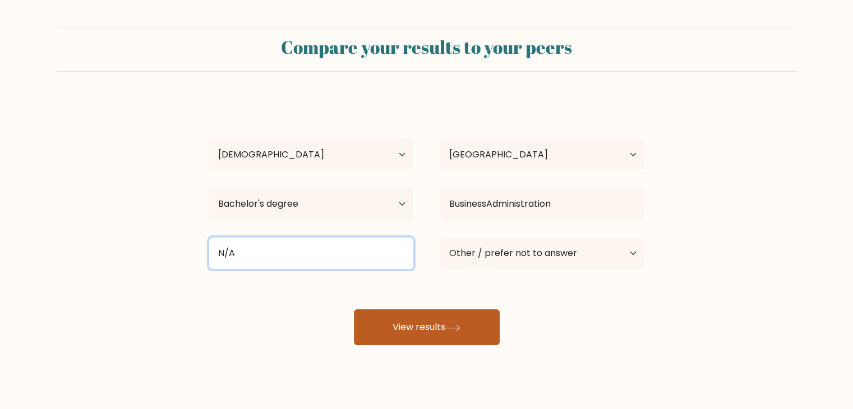
type input "N/A"
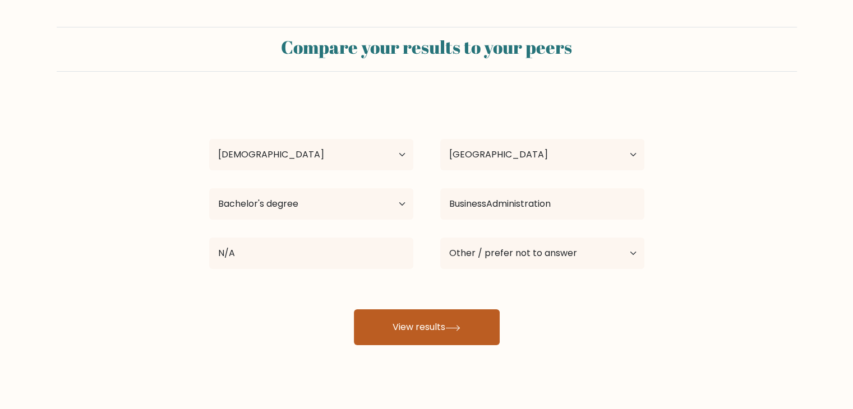
click at [433, 326] on button "View results" at bounding box center [427, 327] width 146 height 36
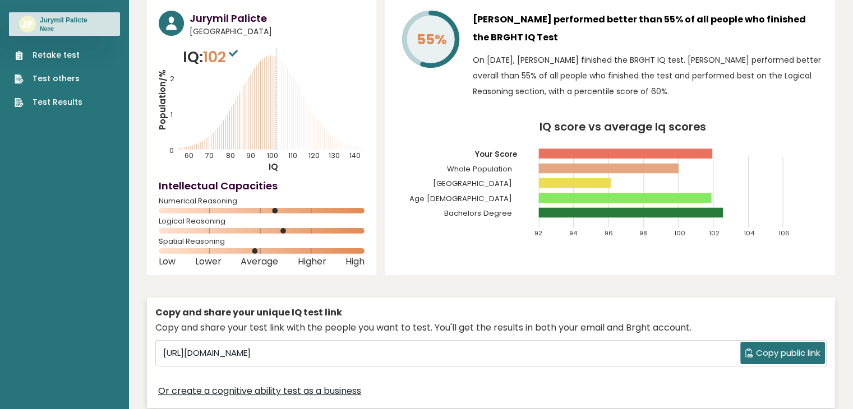
scroll to position [112, 0]
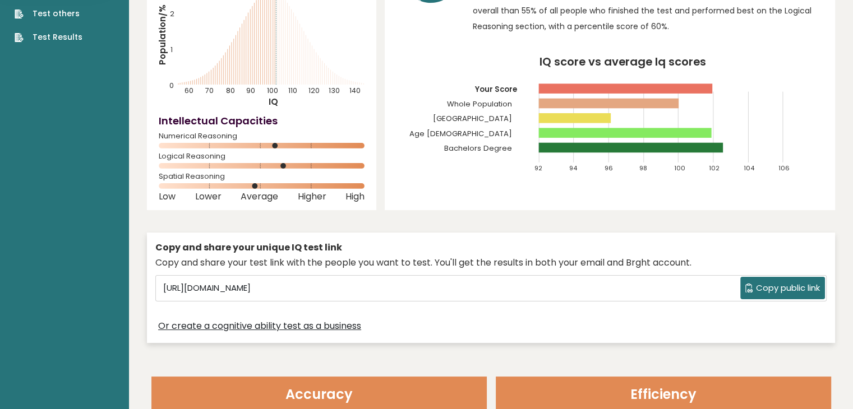
drag, startPoint x: 426, startPoint y: 297, endPoint x: 37, endPoint y: 272, distance: 389.3
click at [763, 292] on span "Copy public link" at bounding box center [788, 288] width 64 height 13
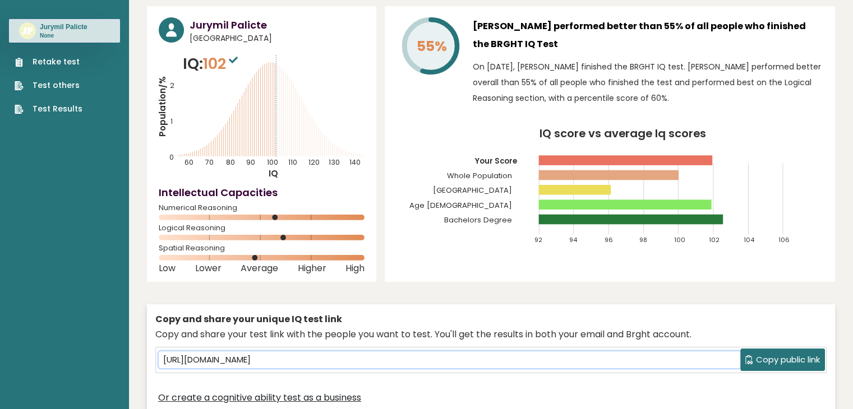
scroll to position [0, 0]
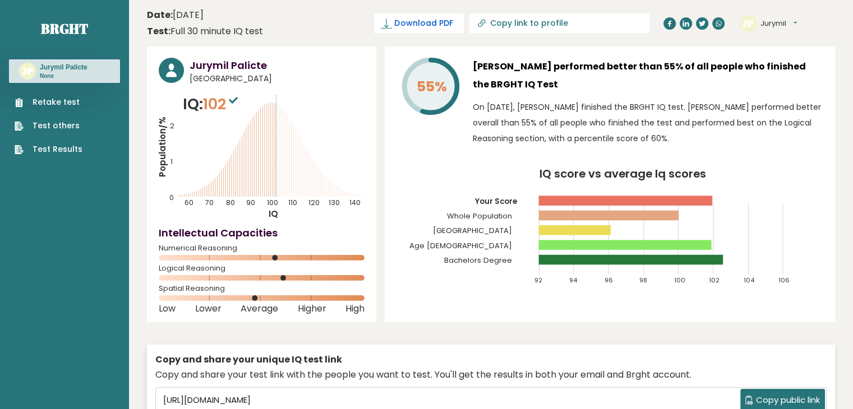
click at [452, 26] on span "Download PDF" at bounding box center [423, 23] width 58 height 12
